Goal: Obtain resource: Download file/media

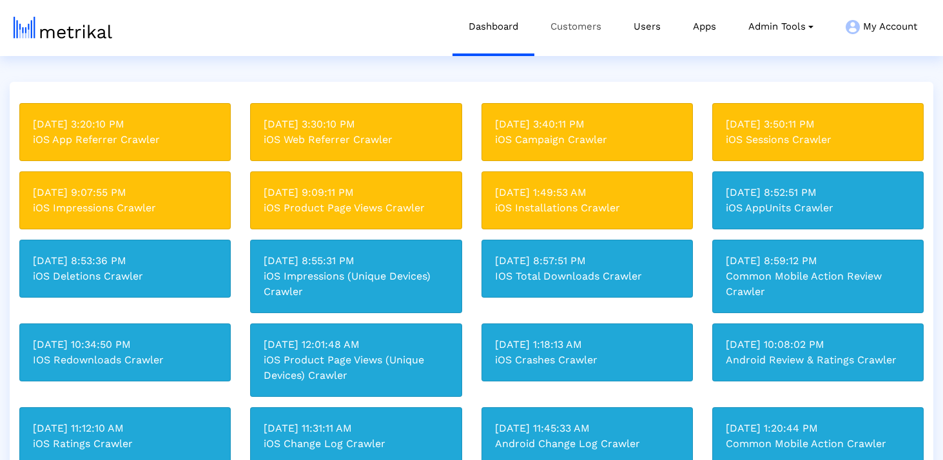
click at [584, 32] on link "Customers" at bounding box center [575, 26] width 83 height 53
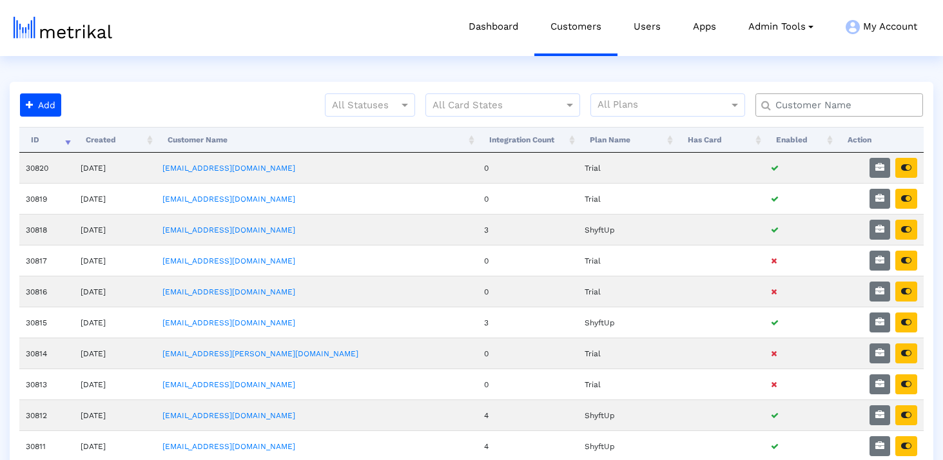
click at [830, 108] on input "text" at bounding box center [841, 106] width 151 height 14
type input "İ"
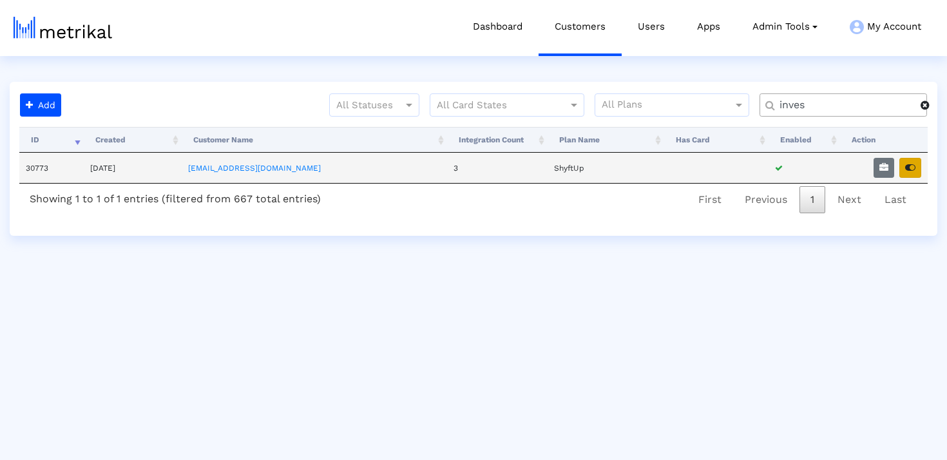
type input "inves"
click at [914, 167] on icon "button" at bounding box center [910, 167] width 10 height 9
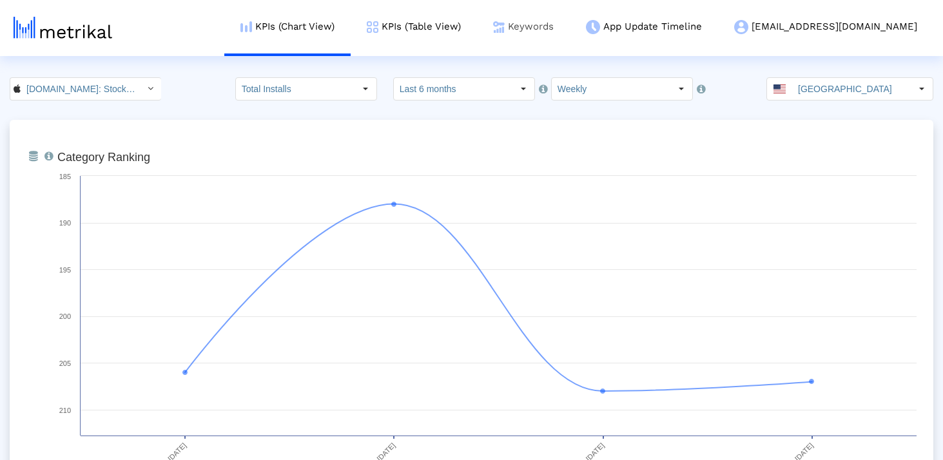
click at [570, 33] on link "Keywords" at bounding box center [523, 26] width 93 height 53
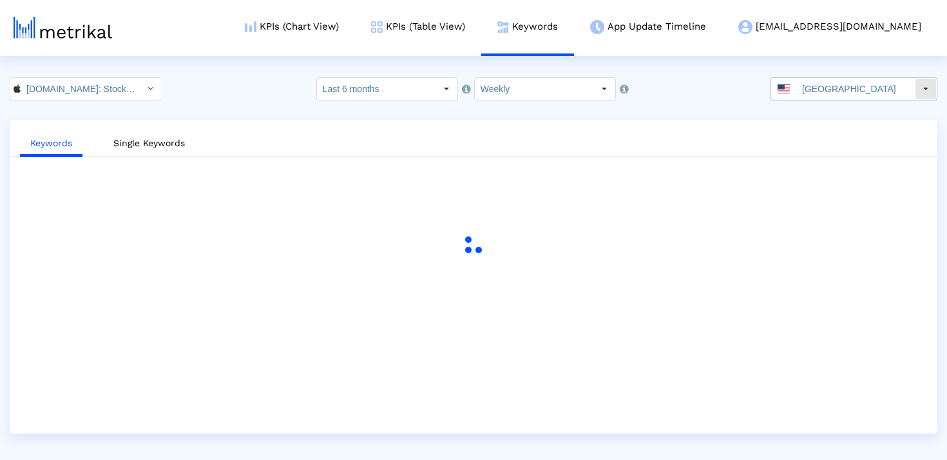
click at [820, 83] on input "[GEOGRAPHIC_DATA]" at bounding box center [855, 89] width 119 height 22
click at [102, 91] on input "[DOMAIN_NAME]: Stock Market < 909998122 >" at bounding box center [79, 89] width 116 height 22
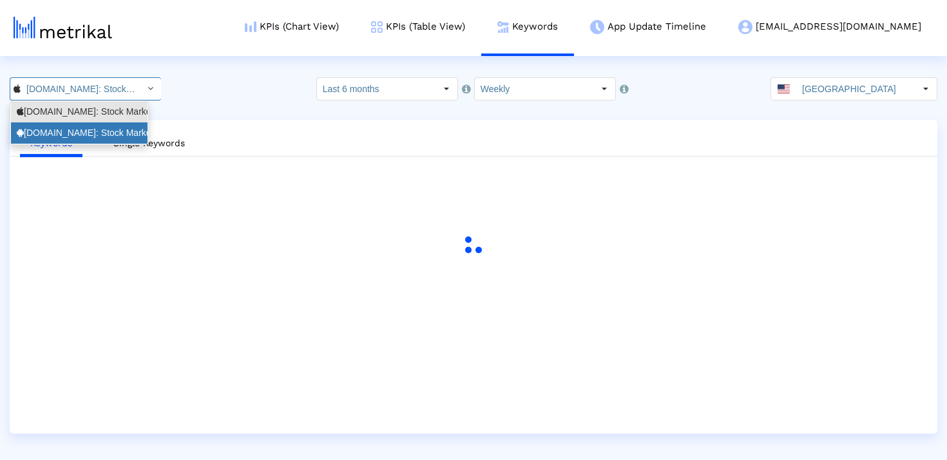
click at [71, 133] on div "[DOMAIN_NAME]: Stock Market <com.fusionmedia.investing>" at bounding box center [79, 133] width 125 height 12
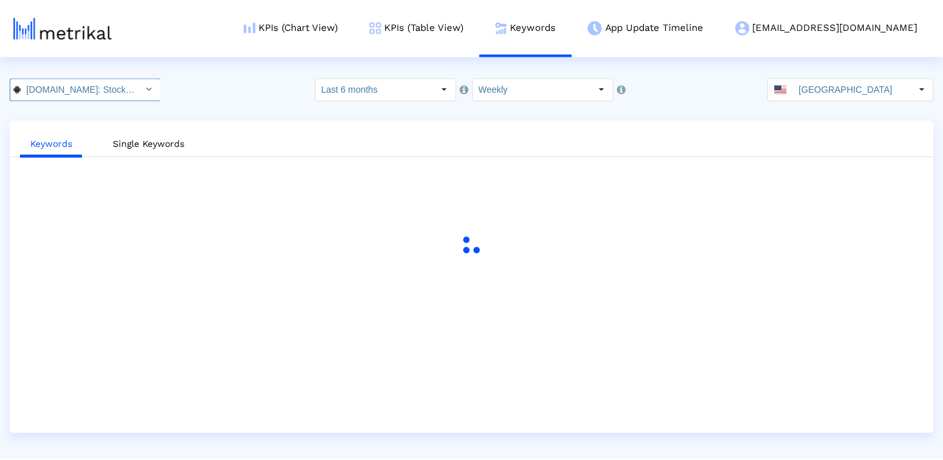
scroll to position [0, 145]
click at [894, 89] on input "[GEOGRAPHIC_DATA]" at bounding box center [855, 89] width 119 height 22
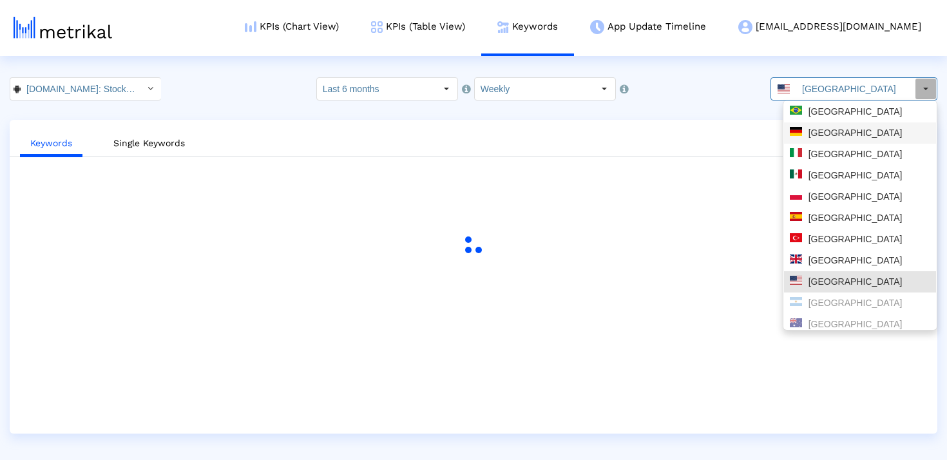
click at [854, 137] on div "[GEOGRAPHIC_DATA]" at bounding box center [860, 133] width 140 height 12
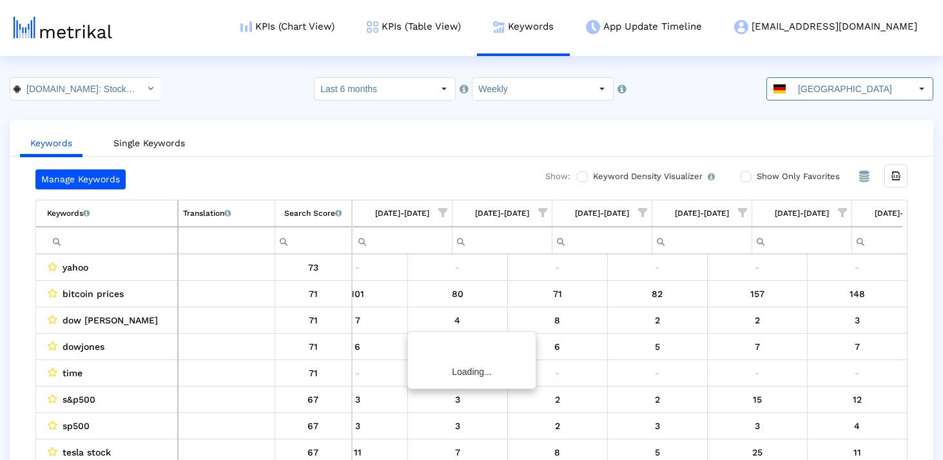
scroll to position [0, 1947]
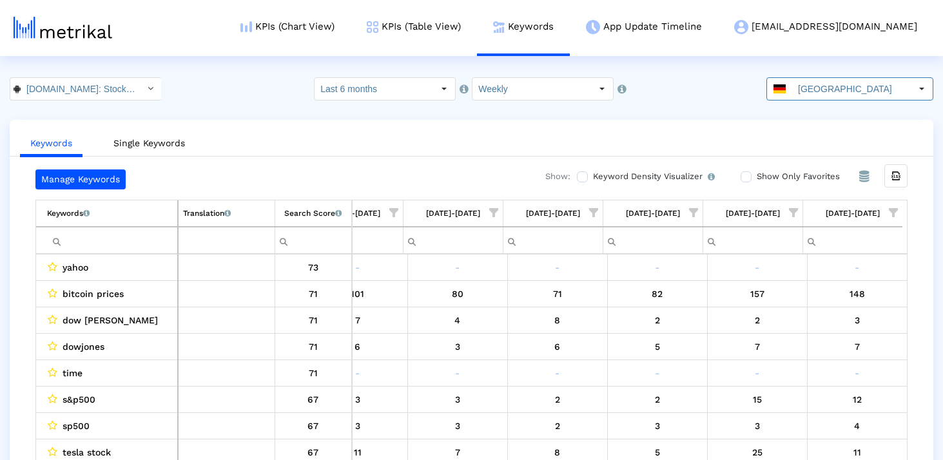
click at [881, 140] on ul "Keywords Single Keywords" at bounding box center [471, 141] width 923 height 30
click at [892, 183] on div "Export all data" at bounding box center [896, 176] width 22 height 22
click at [812, 118] on crea-index "[DOMAIN_NAME]: Stock Market < com.fusionmedia.investing > Pull down to refresh.…" at bounding box center [471, 281] width 943 height 409
click at [812, 87] on input "[GEOGRAPHIC_DATA]" at bounding box center [851, 89] width 119 height 22
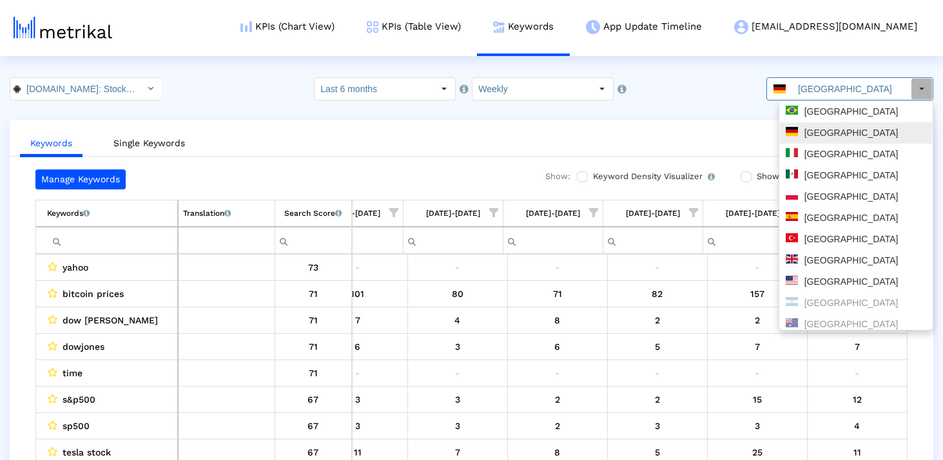
click at [815, 135] on div "[GEOGRAPHIC_DATA]" at bounding box center [856, 133] width 140 height 12
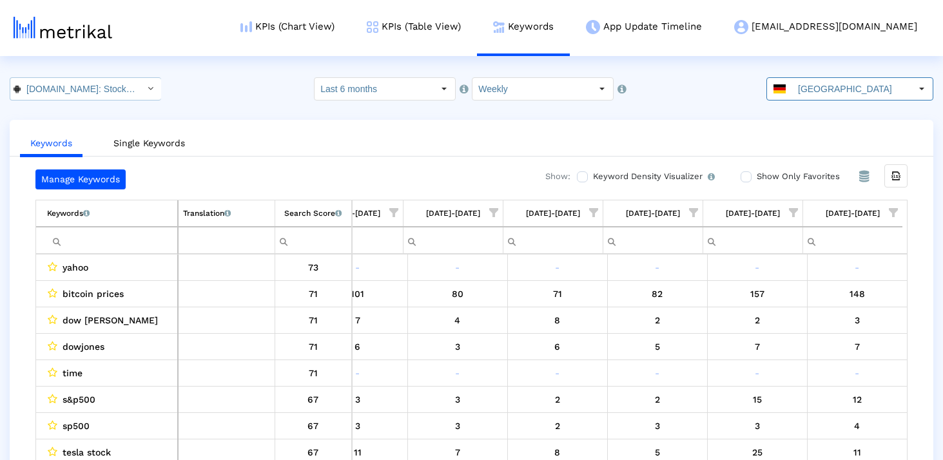
click at [108, 84] on input "[DOMAIN_NAME]: Stock Market < com.fusionmedia.investing >" at bounding box center [79, 89] width 116 height 22
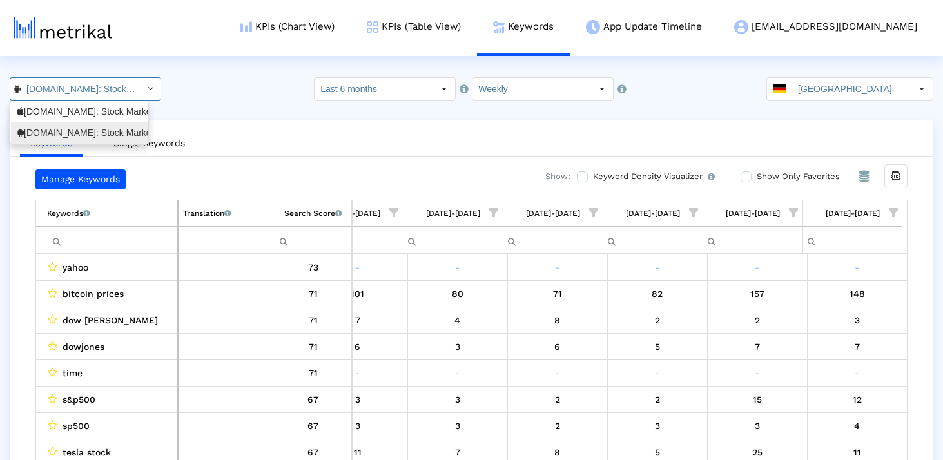
click at [105, 134] on div "[DOMAIN_NAME]: Stock Market <com.fusionmedia.investing>" at bounding box center [79, 133] width 125 height 12
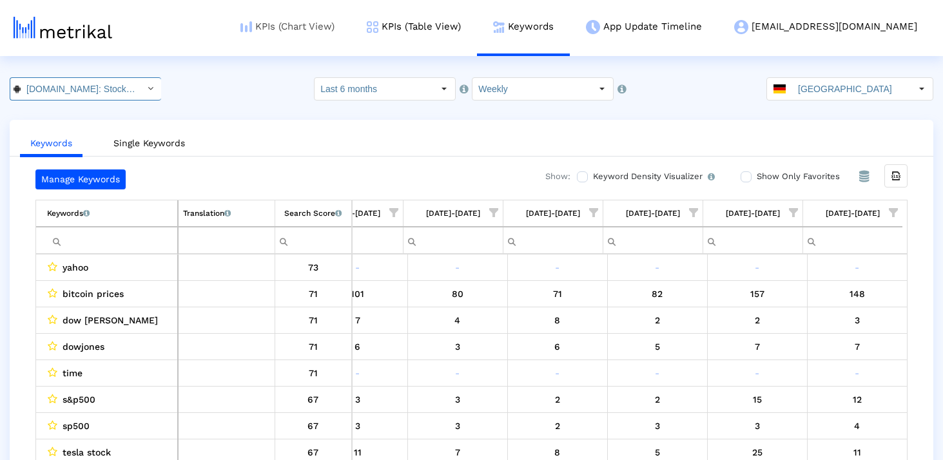
scroll to position [0, 145]
click at [393, 86] on input "Last 6 months" at bounding box center [373, 89] width 119 height 22
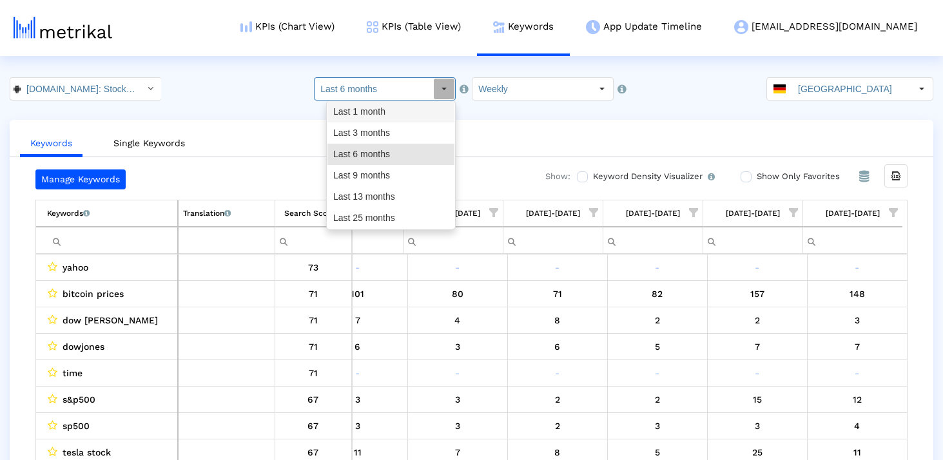
click at [380, 113] on div "Last 1 month" at bounding box center [390, 111] width 127 height 21
type input "Last 1 month"
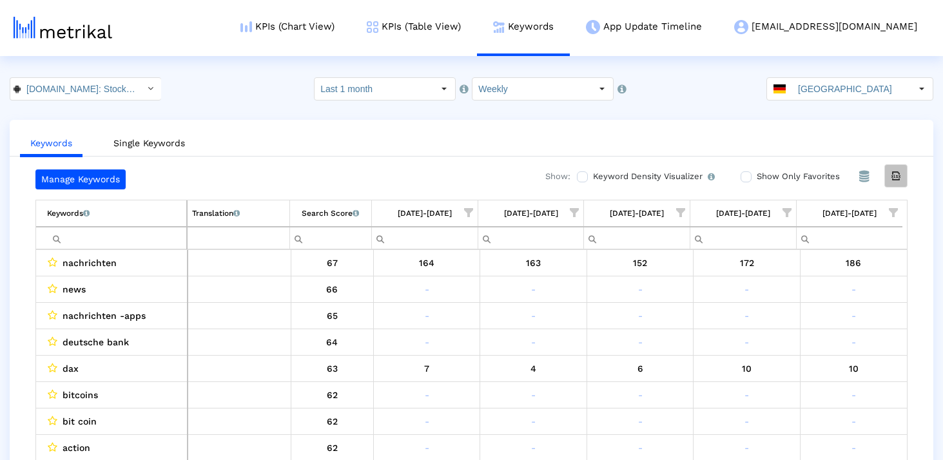
click at [896, 177] on icon "Export all data" at bounding box center [896, 176] width 12 height 12
